Goal: Transaction & Acquisition: Obtain resource

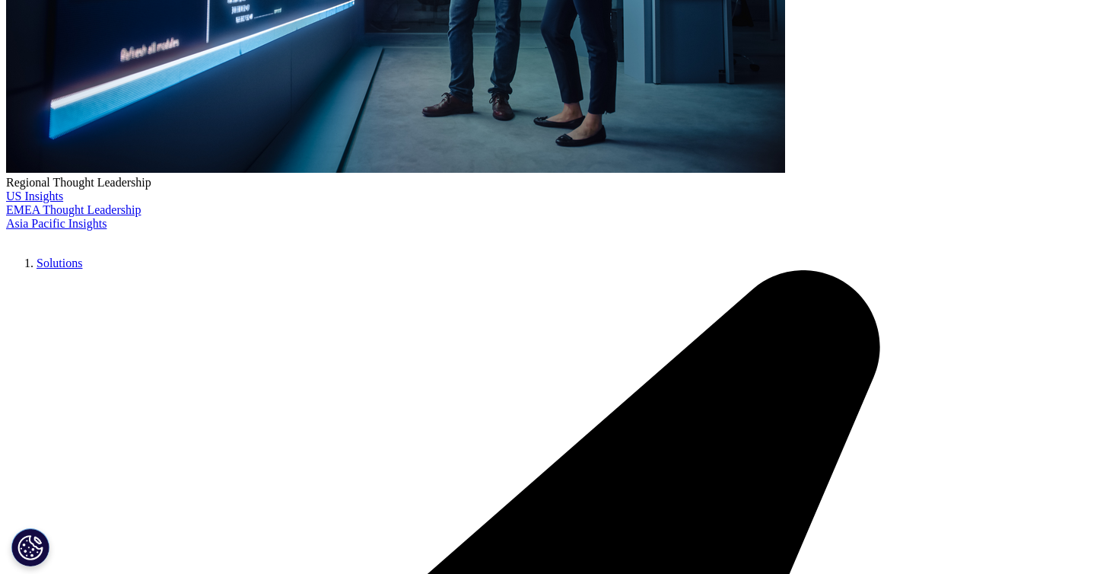
scroll to position [529, 898]
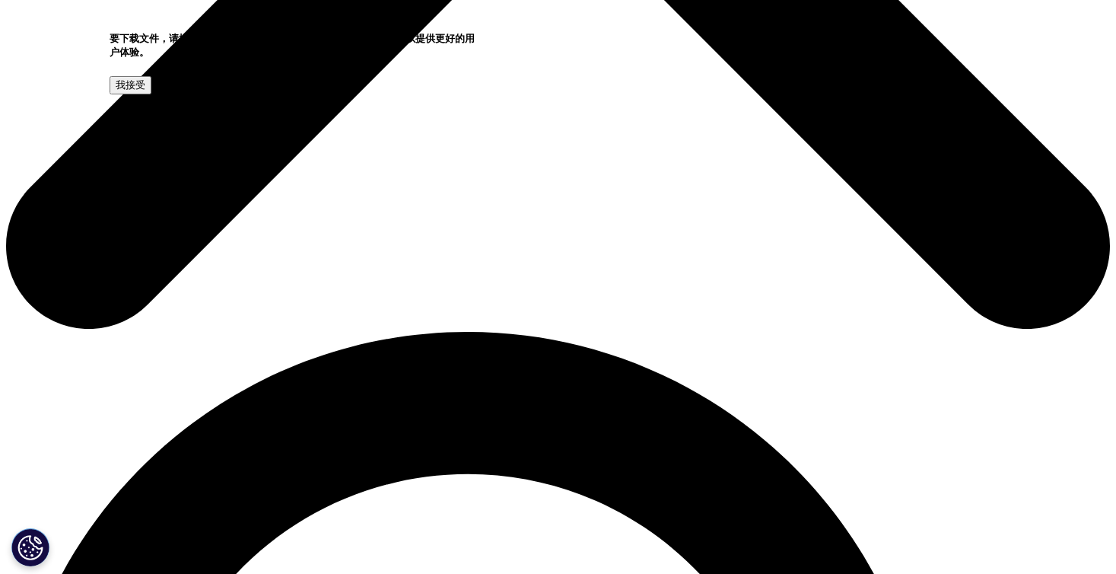
scroll to position [745, 0]
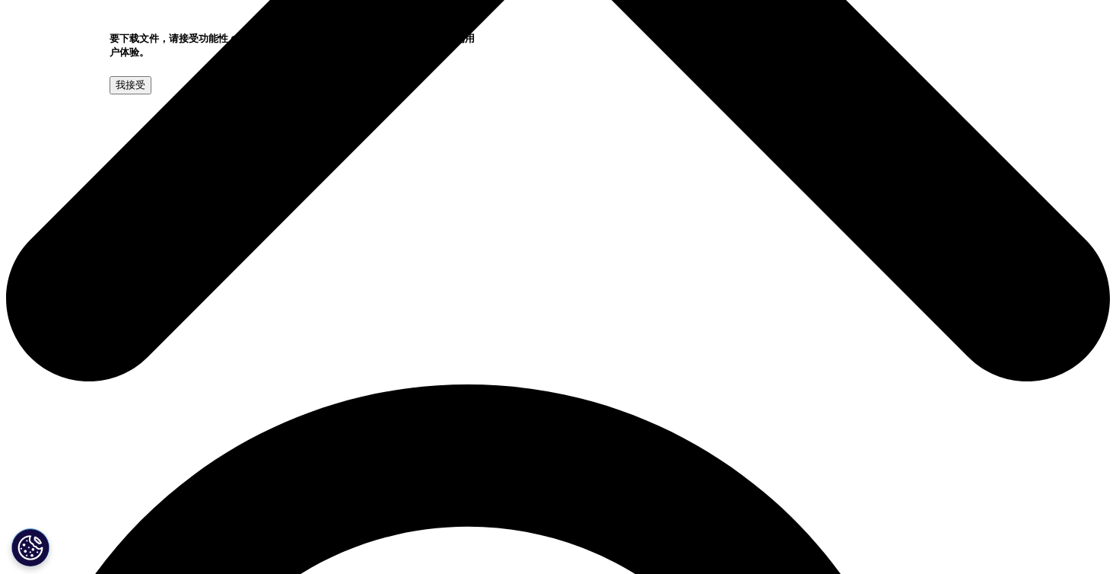
click at [151, 94] on input "我接受" at bounding box center [131, 85] width 42 height 18
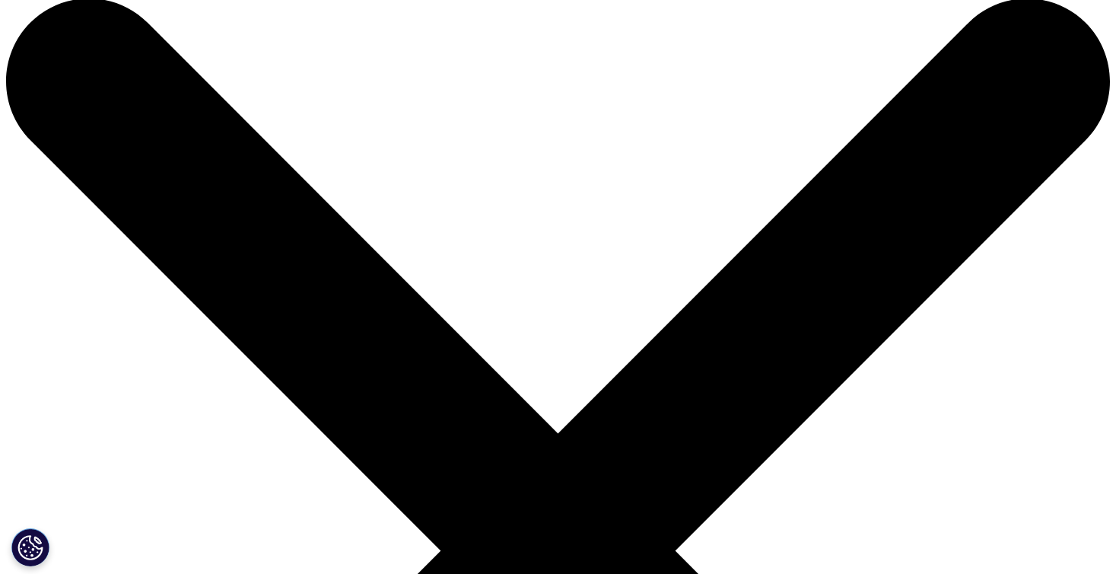
scroll to position [30, 0]
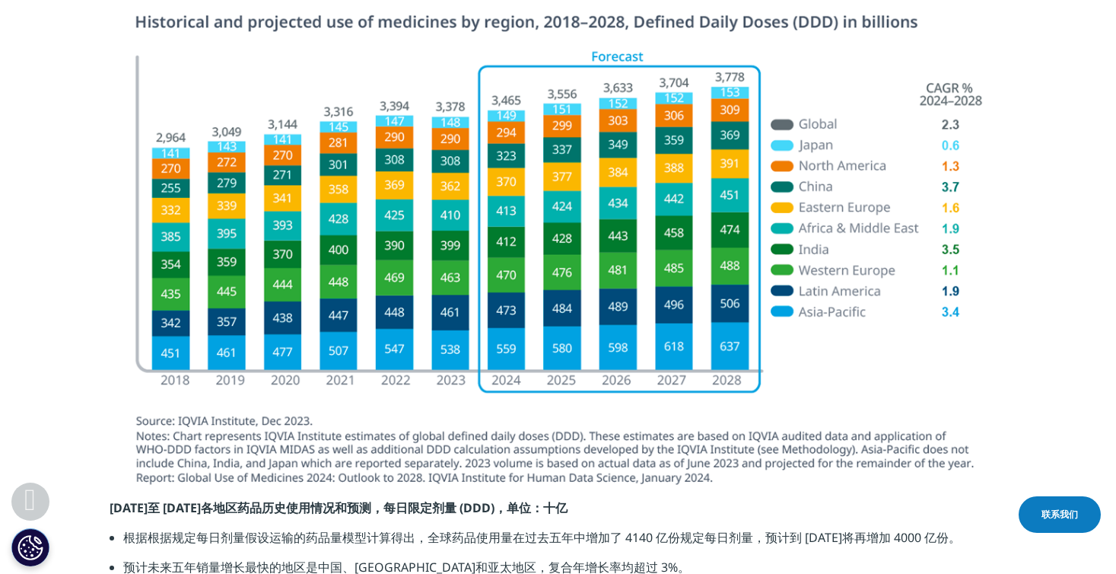
scroll to position [1761, 0]
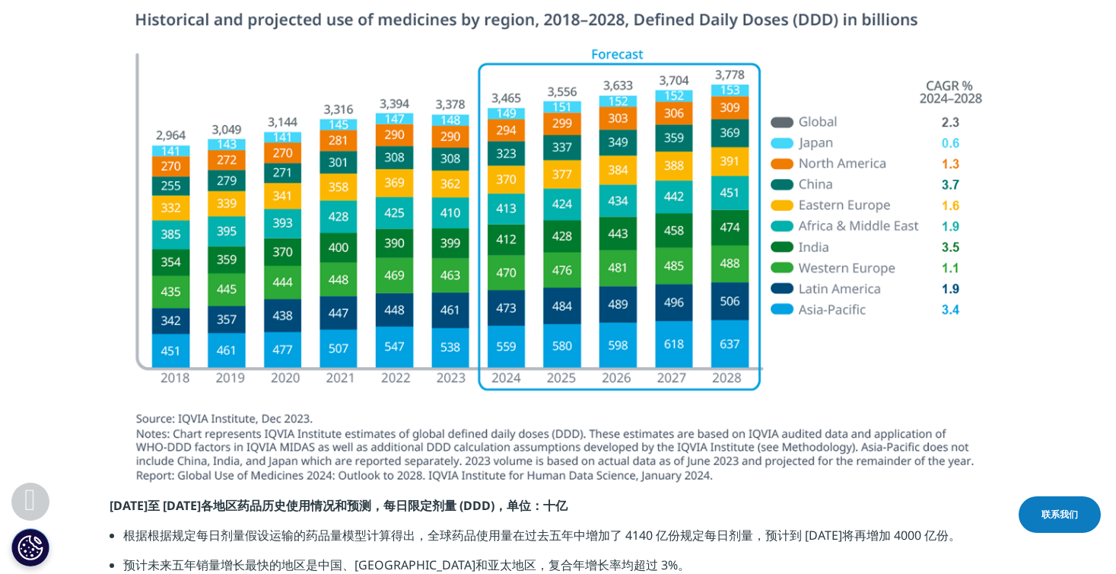
click at [491, 454] on img at bounding box center [558, 252] width 852 height 482
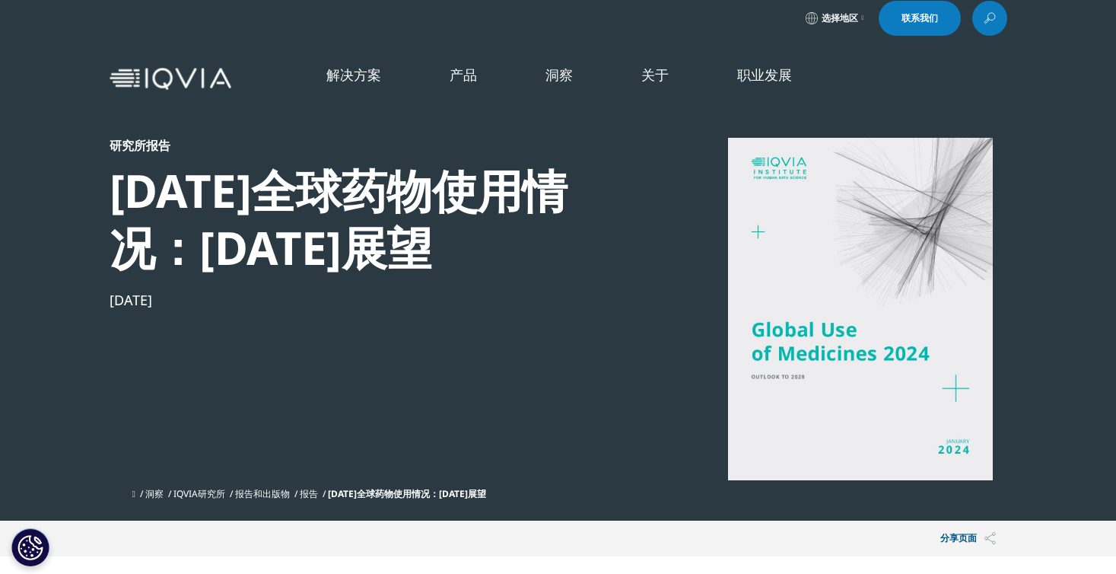
scroll to position [0, 0]
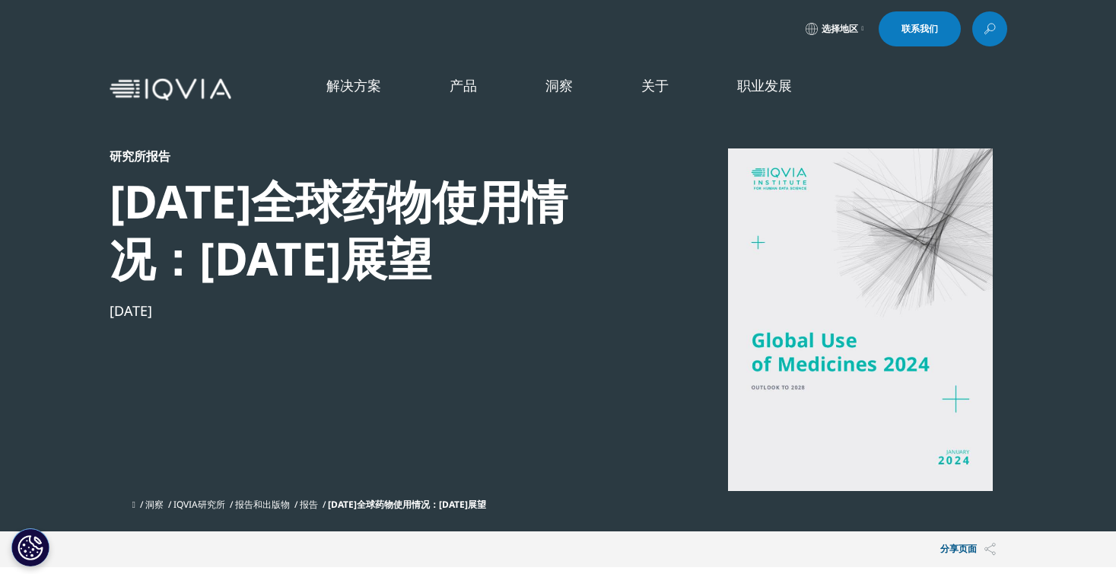
click at [314, 457] on div "生命科学领域 消费者健康 新兴生物制药 泛型 医疗科技 制药商" at bounding box center [432, 357] width 273 height 464
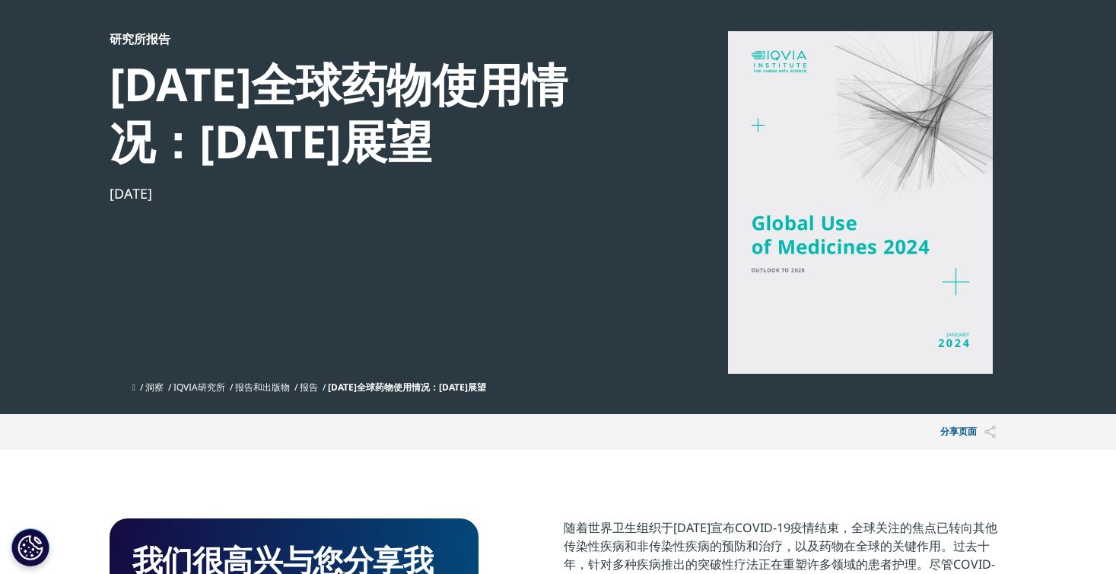
scroll to position [119, 0]
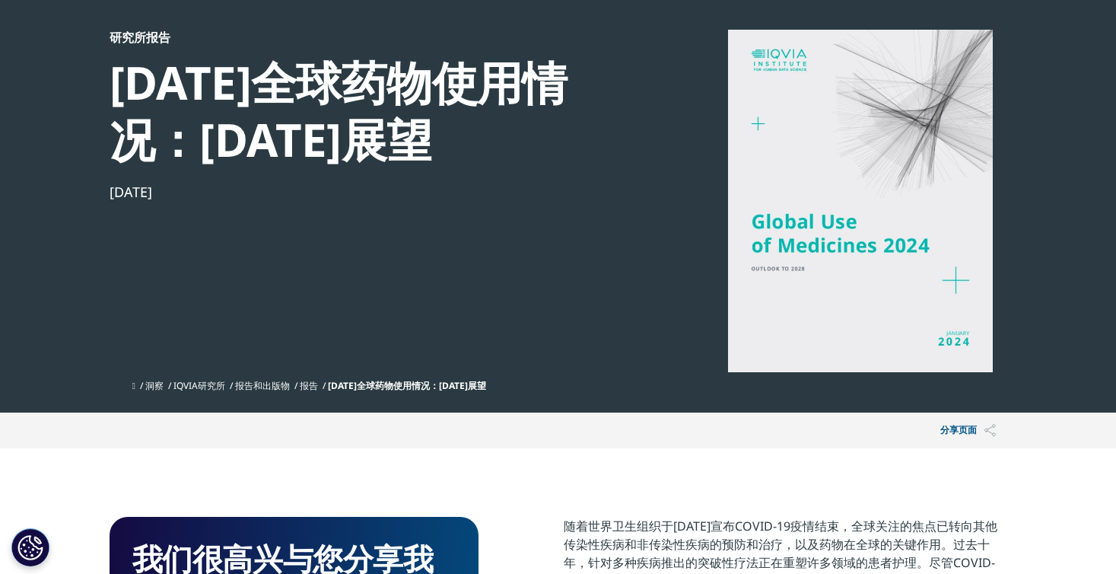
click at [317, 385] on font "报告" at bounding box center [309, 385] width 18 height 13
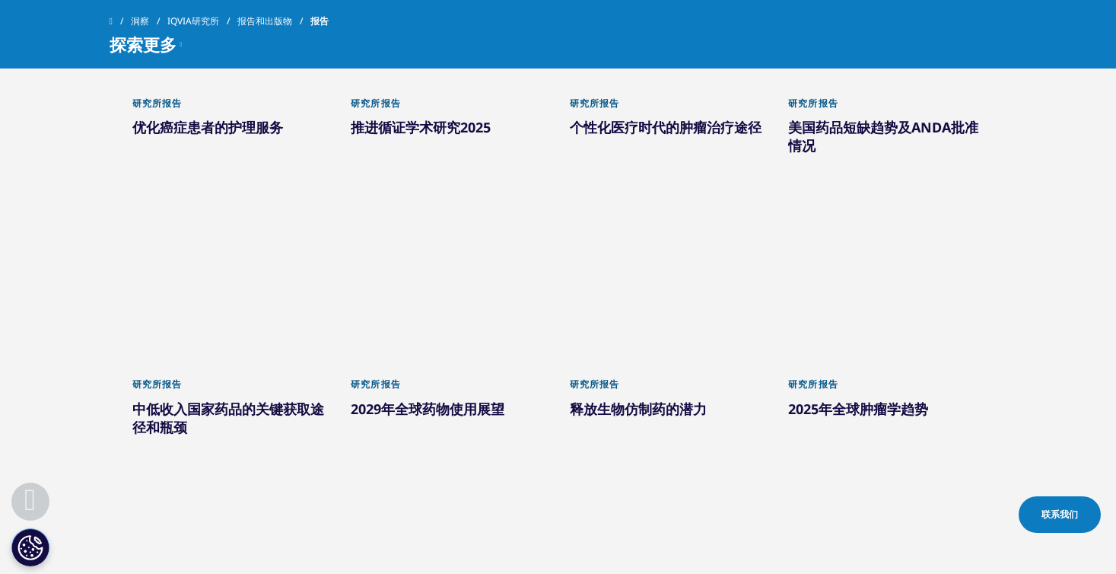
scroll to position [980, 0]
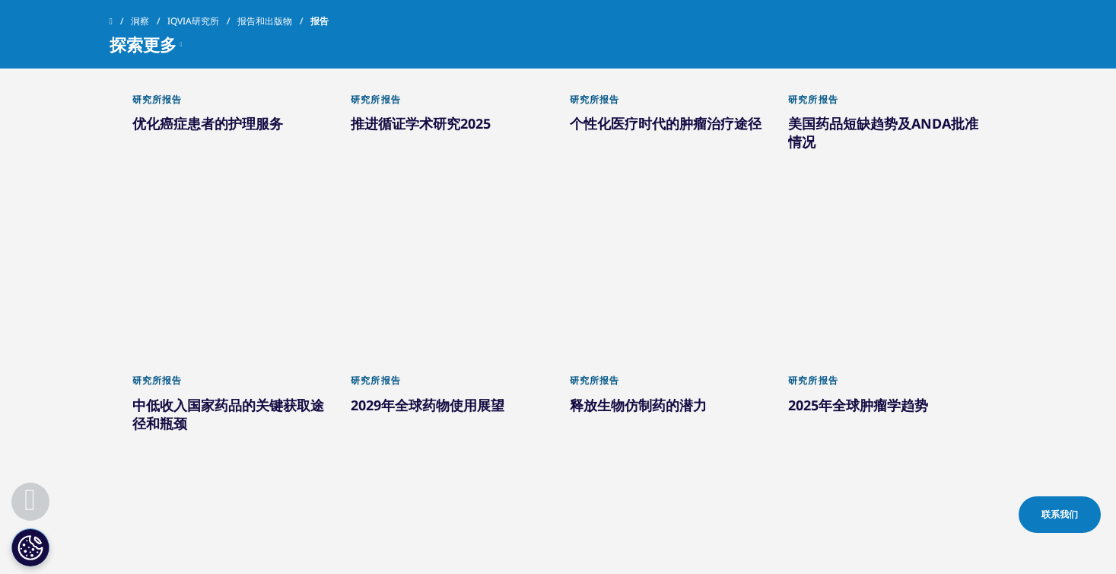
click at [438, 405] on font "2029年全球药物使用展望" at bounding box center [428, 405] width 154 height 18
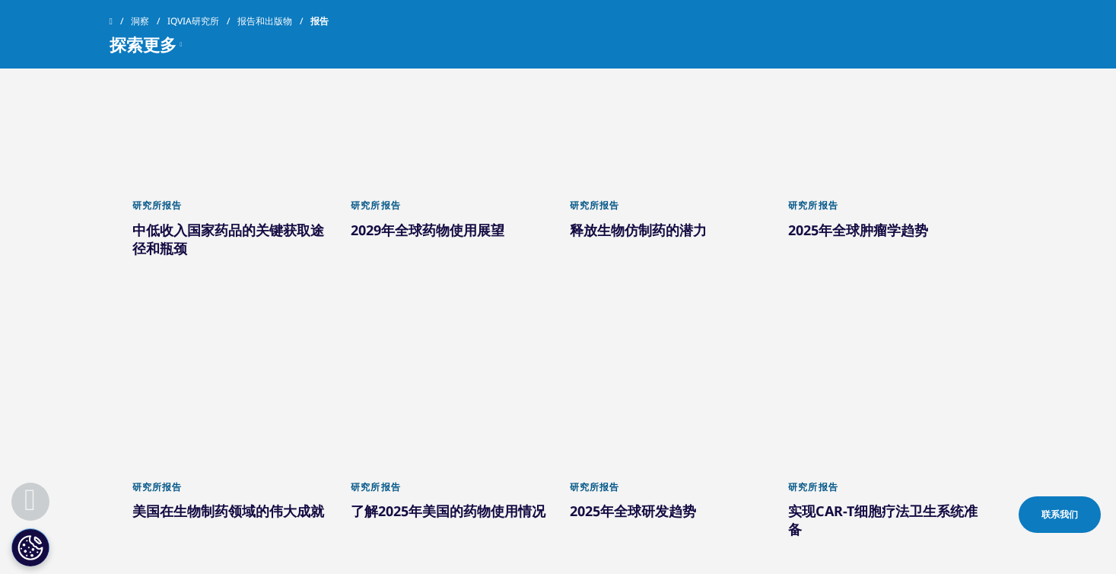
scroll to position [1153, 0]
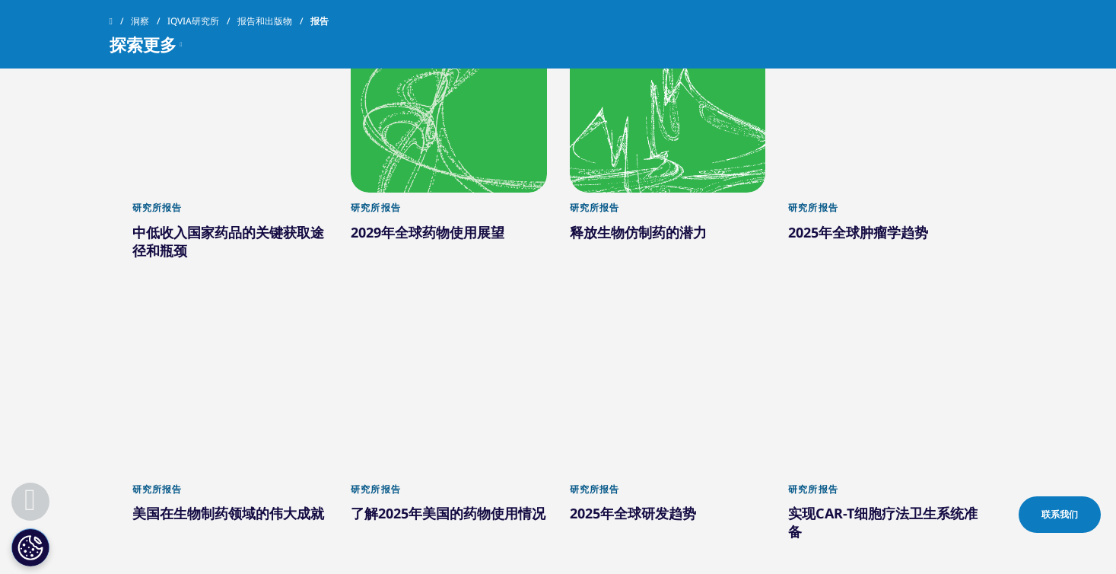
click at [436, 142] on div at bounding box center [449, 116] width 196 height 152
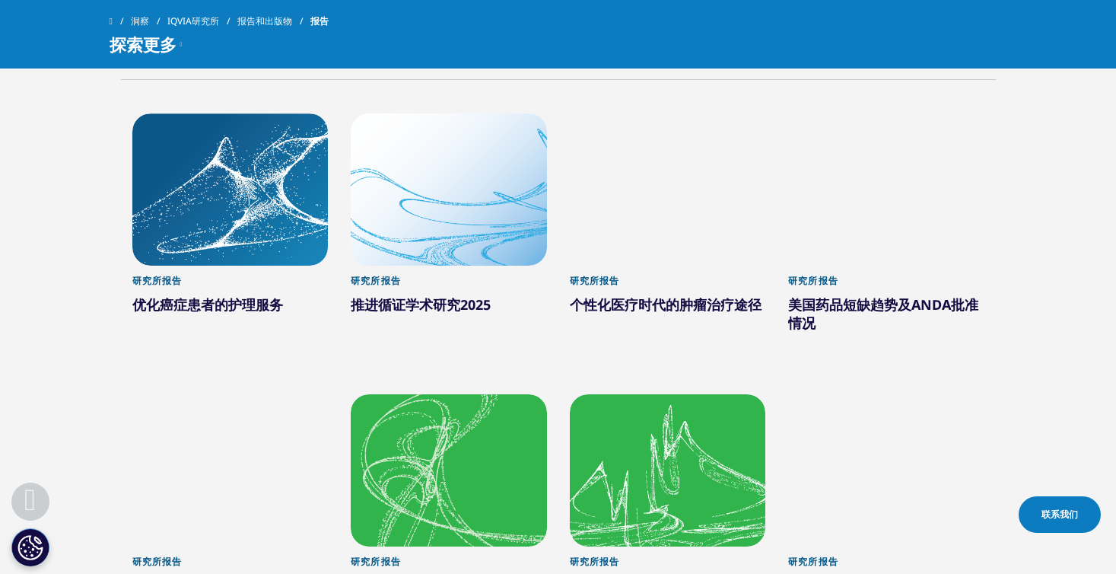
scroll to position [803, 0]
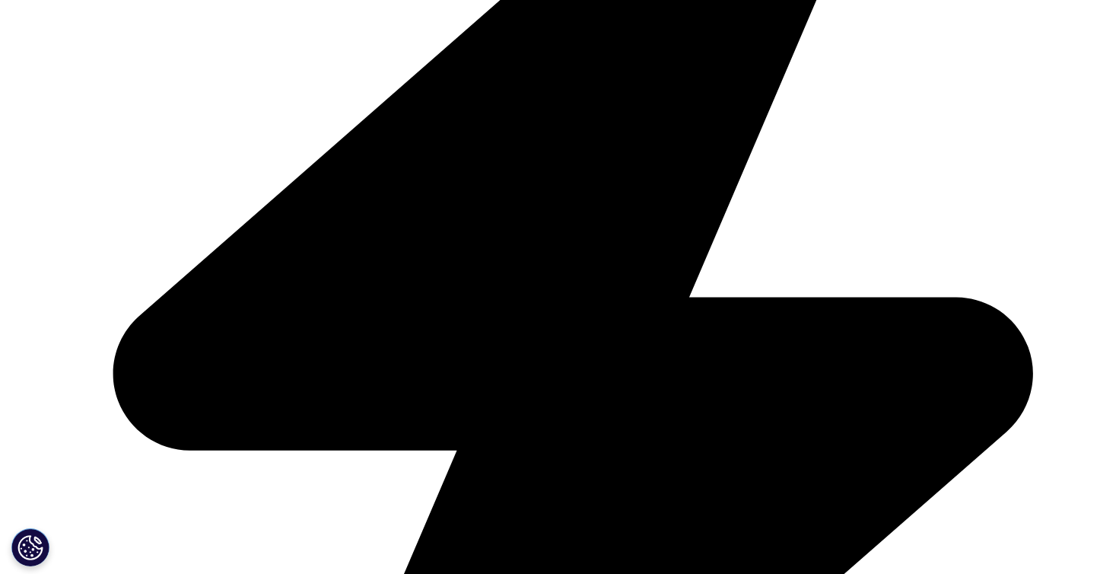
scroll to position [641, 0]
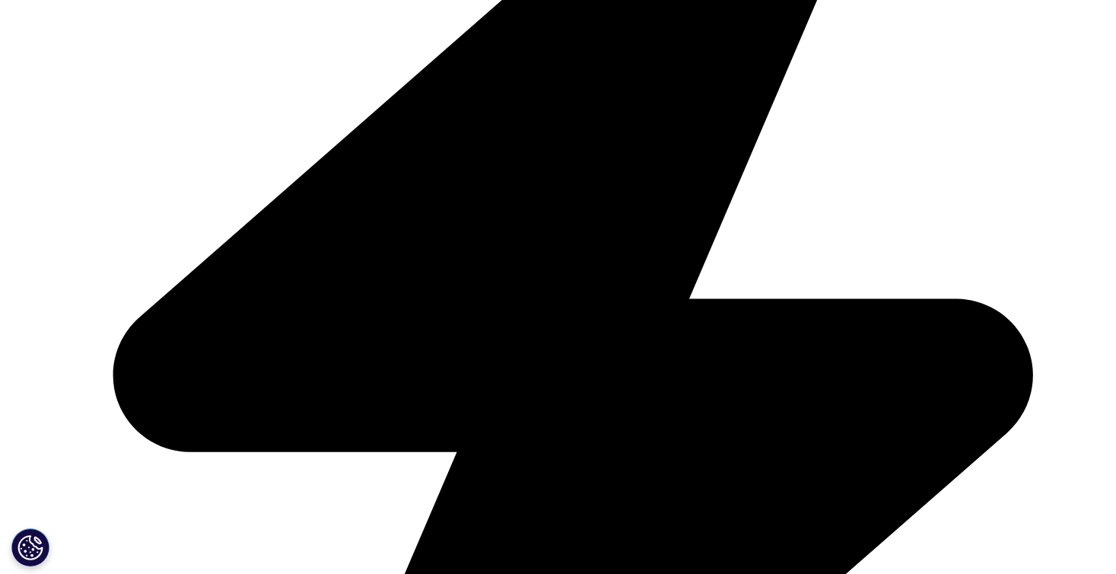
type input "Yi"
type input "Wang"
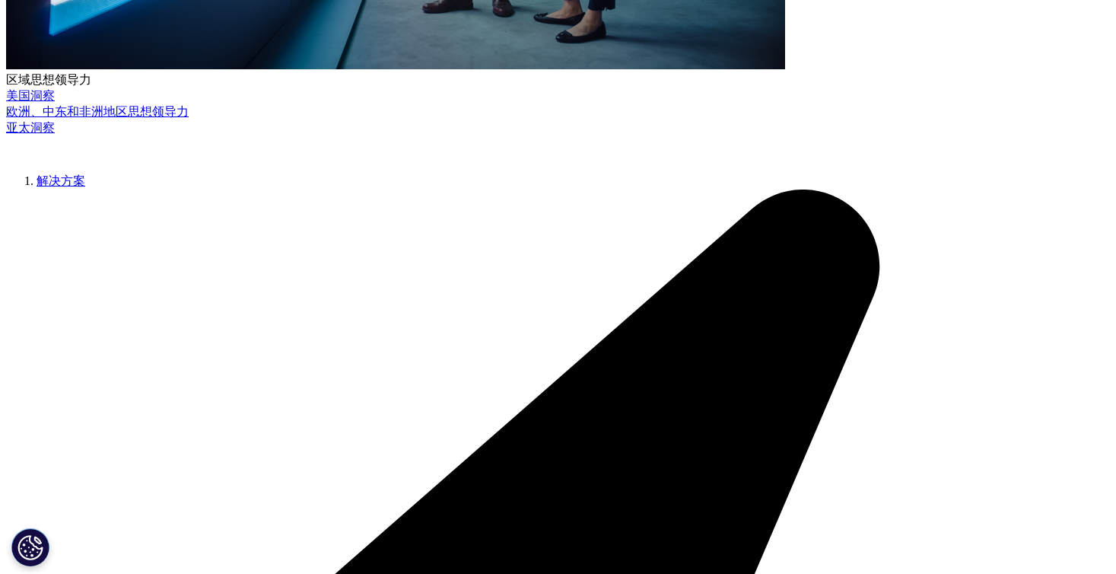
scroll to position [0, 46]
type input "wangyi200005@gmail.com"
type input "student"
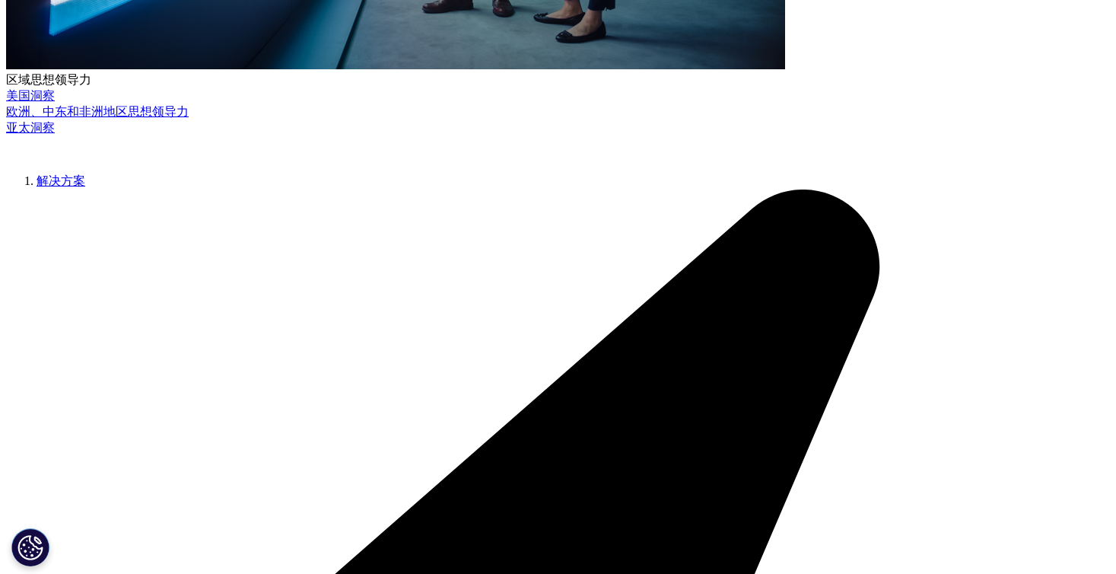
type input "The university of tokyo"
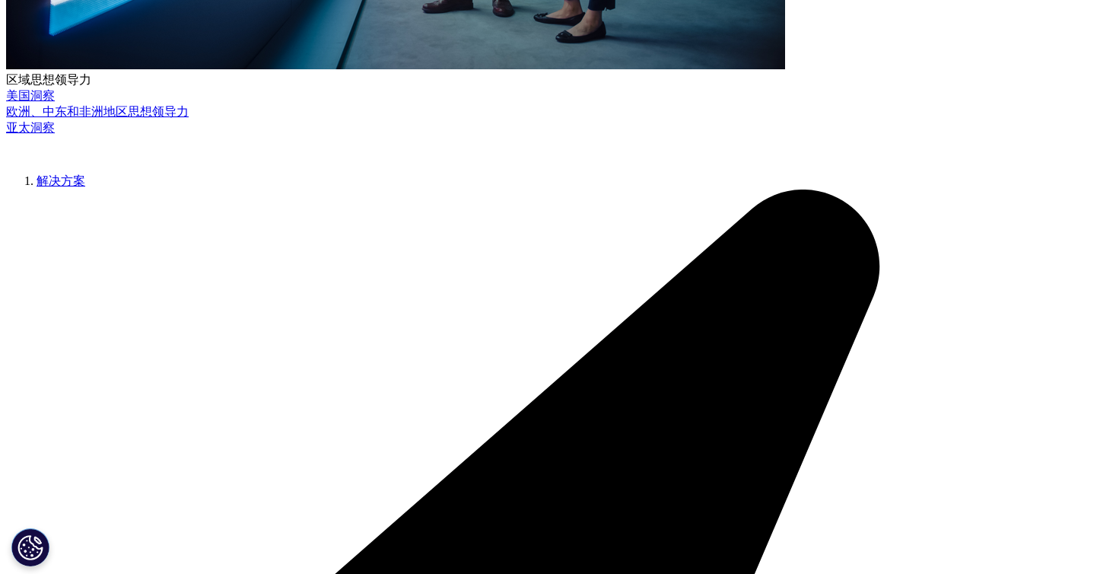
select select "[GEOGRAPHIC_DATA]"
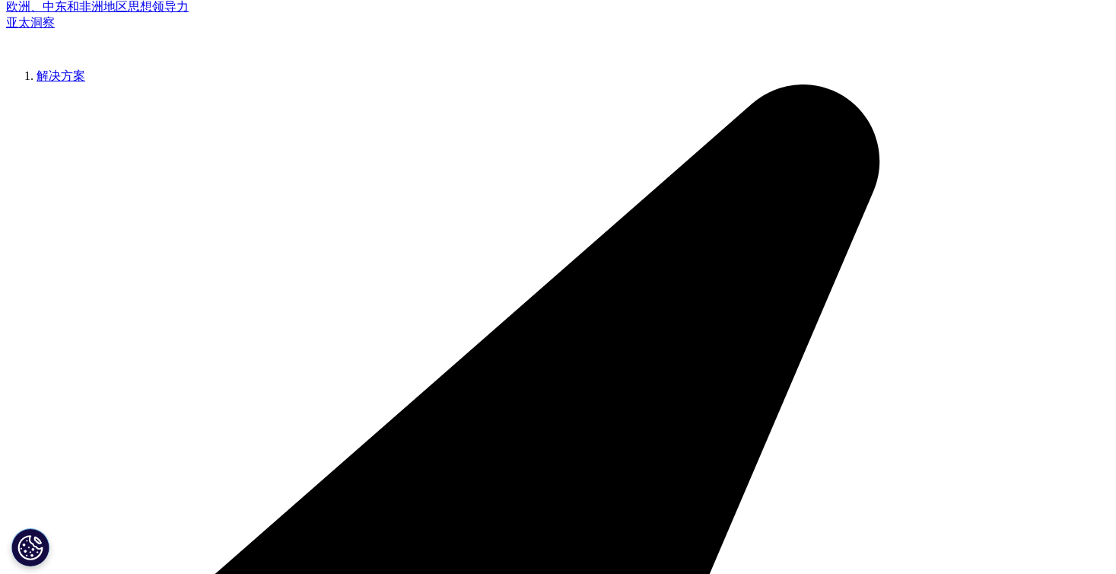
scroll to position [750, 0]
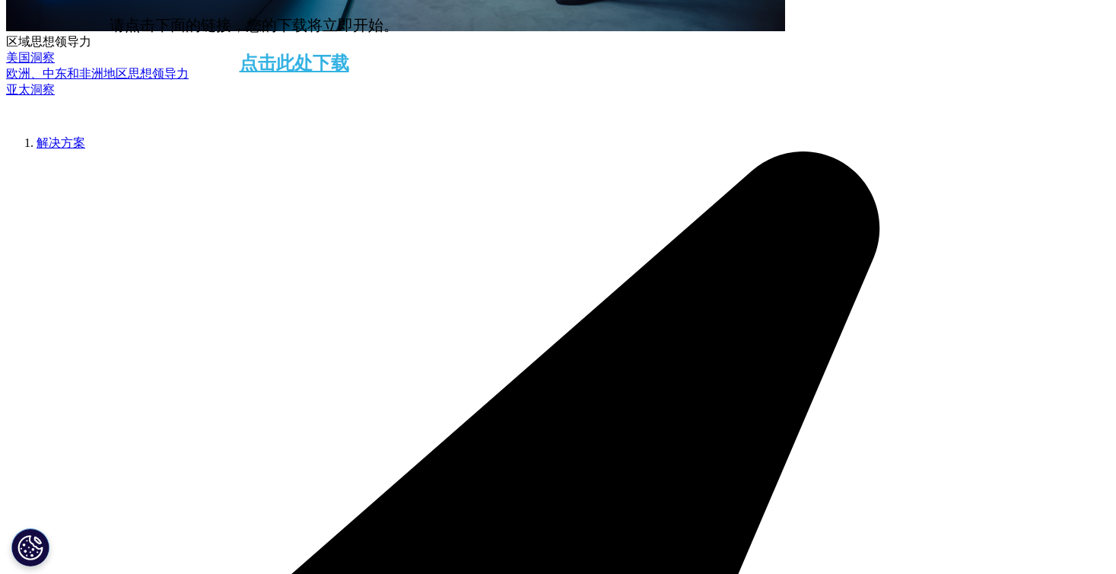
scroll to position [636, 0]
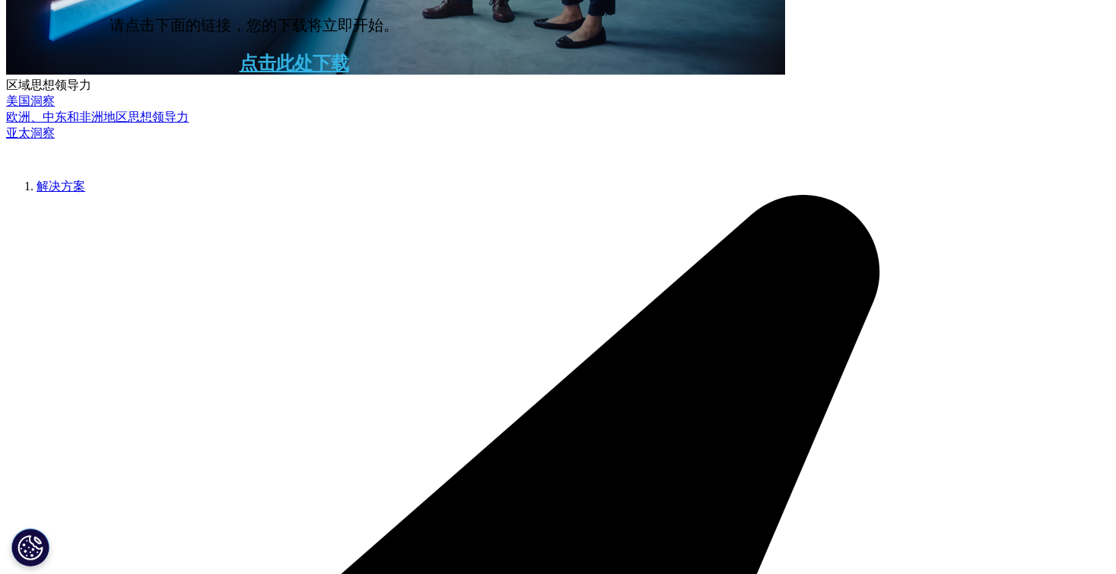
click at [320, 73] on font "点击此处下载" at bounding box center [295, 63] width 110 height 20
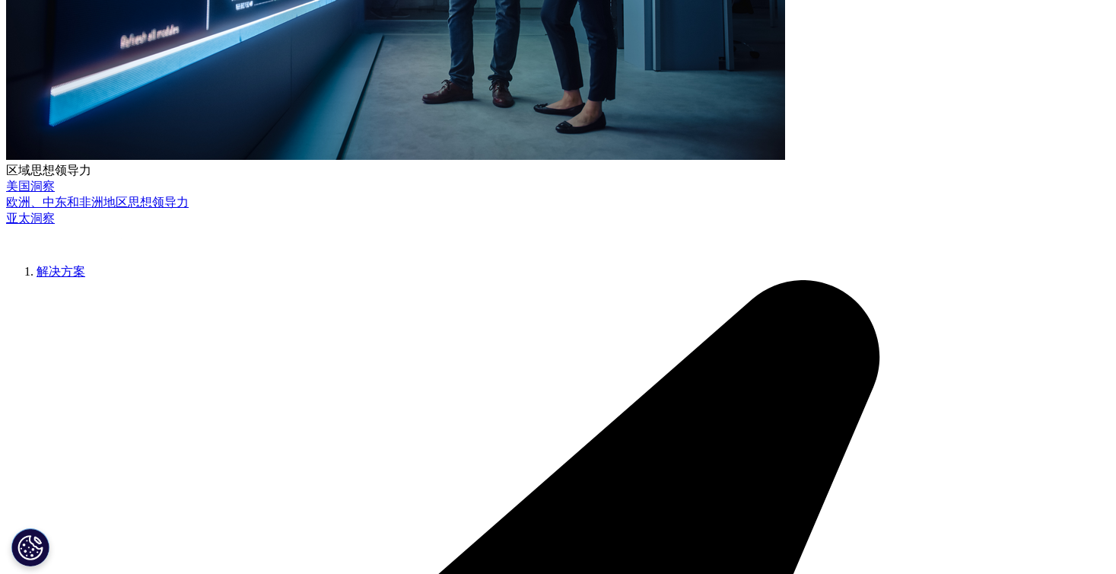
scroll to position [549, 0]
